Goal: Transaction & Acquisition: Purchase product/service

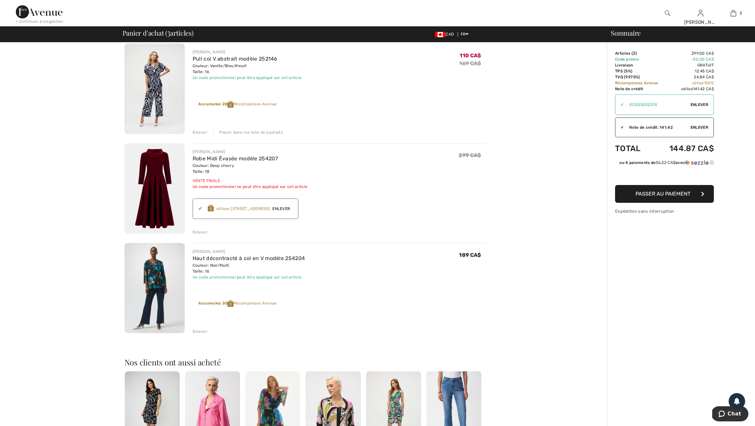
scroll to position [46, 0]
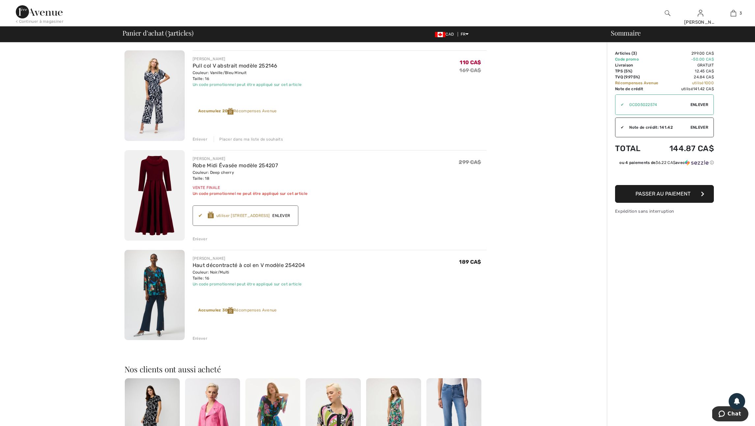
click at [157, 94] on img at bounding box center [154, 95] width 60 height 91
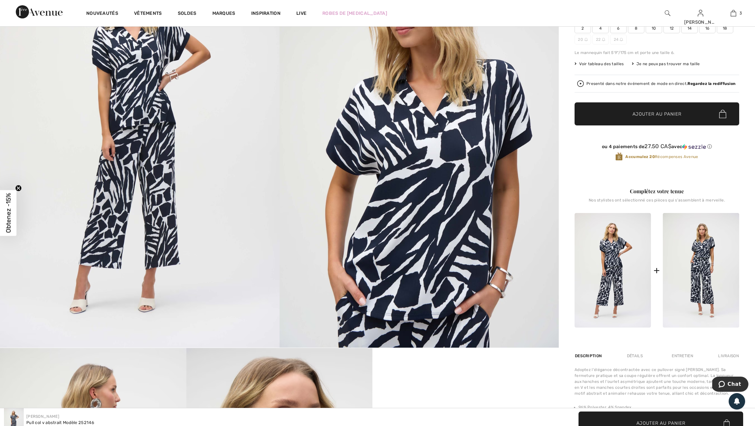
scroll to position [66, 0]
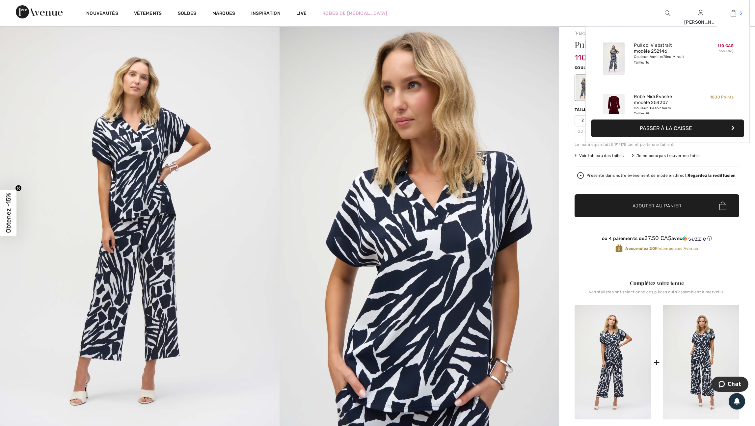
click at [732, 14] on img at bounding box center [734, 13] width 6 height 8
